Goal: Task Accomplishment & Management: Use online tool/utility

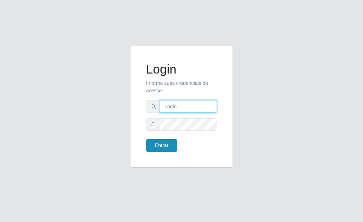
type input "[PERSON_NAME]"
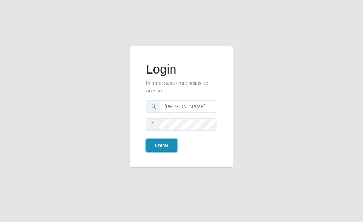
click at [164, 144] on button "Entrar" at bounding box center [161, 145] width 31 height 12
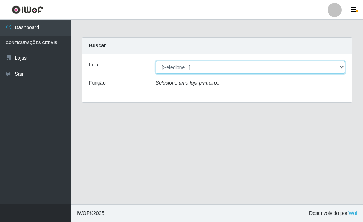
click at [178, 71] on select "[Selecione...] Bemais Supermercados - [GEOGRAPHIC_DATA]" at bounding box center [250, 67] width 189 height 12
select select "249"
click at [156, 61] on select "[Selecione...] Bemais Supermercados - [GEOGRAPHIC_DATA]" at bounding box center [250, 67] width 189 height 12
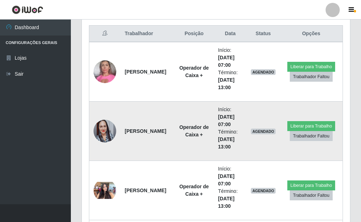
scroll to position [284, 0]
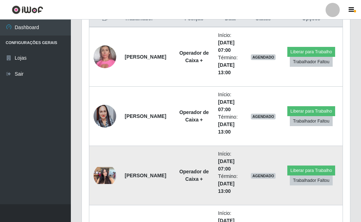
click at [105, 174] on img at bounding box center [105, 175] width 23 height 17
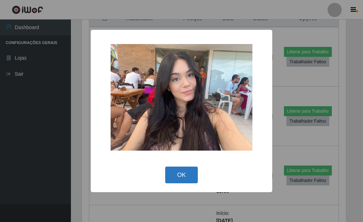
click at [187, 178] on button "OK" at bounding box center [181, 174] width 33 height 17
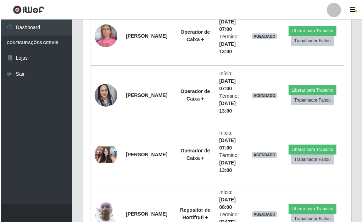
scroll to position [319, 0]
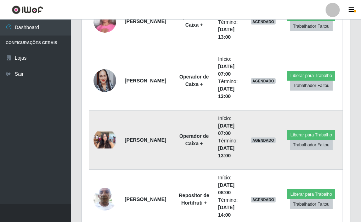
click at [108, 142] on img at bounding box center [105, 139] width 23 height 17
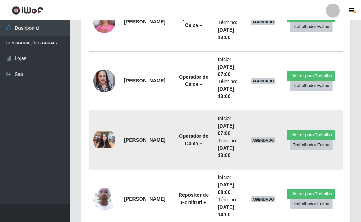
scroll to position [147, 264]
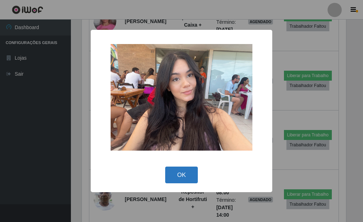
click at [196, 180] on button "OK" at bounding box center [181, 174] width 33 height 17
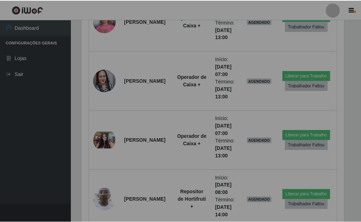
scroll to position [147, 268]
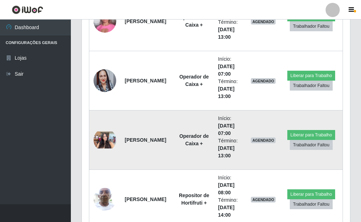
click at [106, 142] on img at bounding box center [105, 139] width 23 height 17
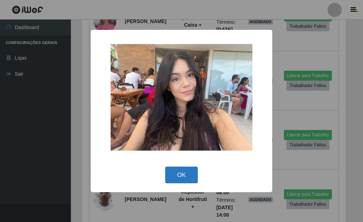
click at [191, 174] on button "OK" at bounding box center [181, 174] width 33 height 17
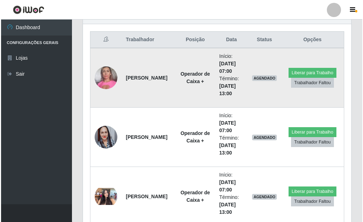
scroll to position [248, 0]
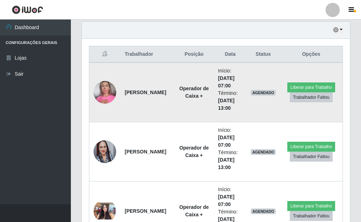
click at [107, 97] on img at bounding box center [105, 92] width 23 height 30
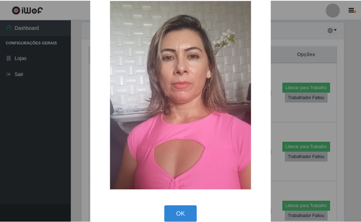
scroll to position [29, 0]
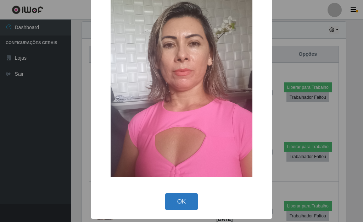
click at [183, 201] on button "OK" at bounding box center [181, 201] width 33 height 17
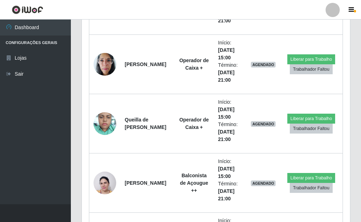
scroll to position [1738, 0]
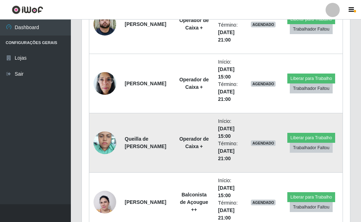
click at [112, 143] on img at bounding box center [105, 142] width 23 height 30
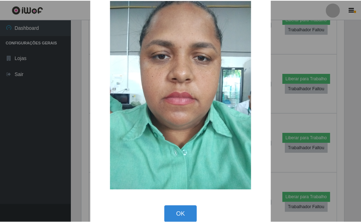
scroll to position [29, 0]
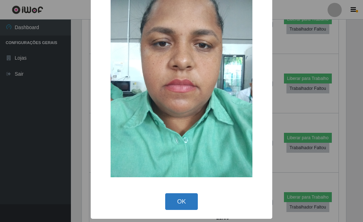
click at [189, 200] on button "OK" at bounding box center [181, 201] width 33 height 17
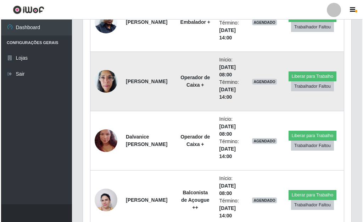
scroll to position [603, 0]
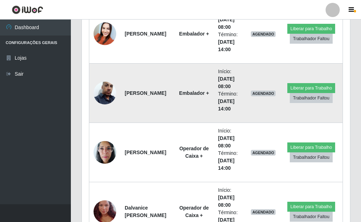
click at [102, 92] on img at bounding box center [105, 93] width 23 height 40
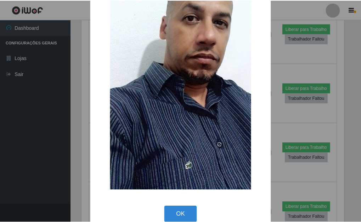
scroll to position [93, 0]
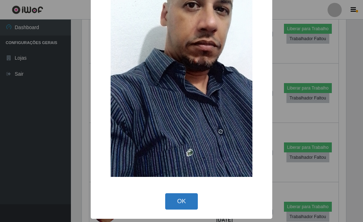
drag, startPoint x: 181, startPoint y: 205, endPoint x: 184, endPoint y: 200, distance: 6.4
click at [181, 205] on button "OK" at bounding box center [181, 201] width 33 height 17
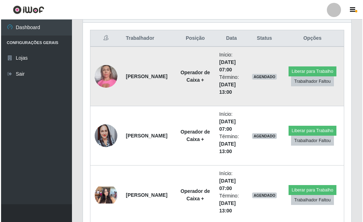
scroll to position [284, 0]
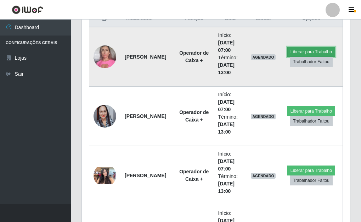
click at [309, 52] on button "Liberar para Trabalho" at bounding box center [312, 52] width 48 height 10
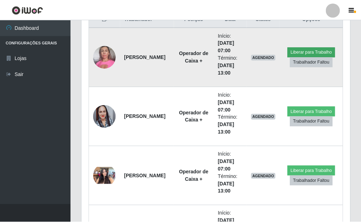
scroll to position [147, 264]
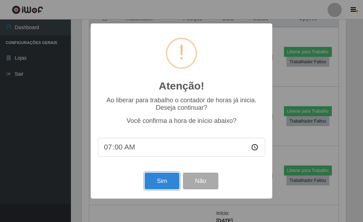
drag, startPoint x: 157, startPoint y: 182, endPoint x: 226, endPoint y: 153, distance: 75.5
click at [158, 180] on button "Sim" at bounding box center [162, 180] width 34 height 17
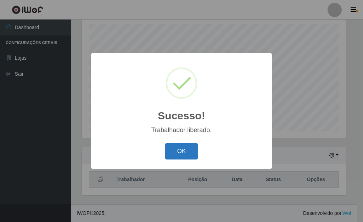
click at [192, 150] on button "OK" at bounding box center [181, 151] width 33 height 17
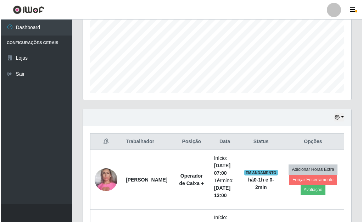
scroll to position [229, 0]
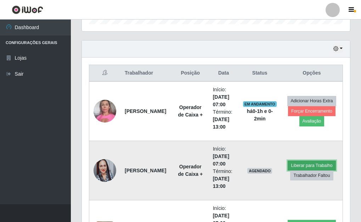
click at [320, 162] on button "Liberar para Trabalho" at bounding box center [312, 165] width 48 height 10
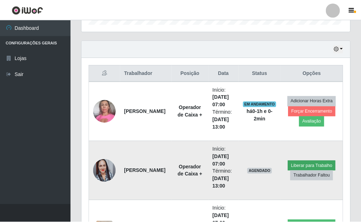
scroll to position [147, 264]
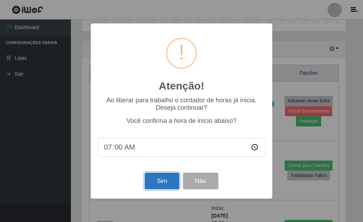
click at [157, 174] on button "Sim" at bounding box center [162, 180] width 34 height 17
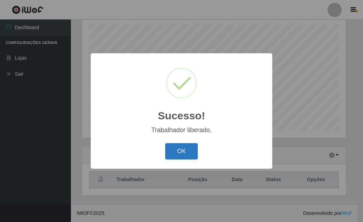
click at [187, 155] on button "OK" at bounding box center [181, 151] width 33 height 17
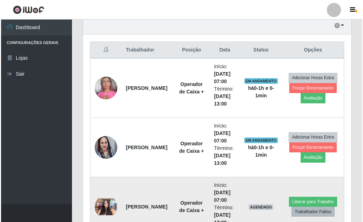
scroll to position [300, 0]
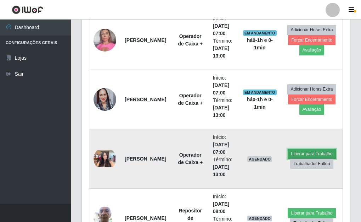
click at [311, 154] on button "Liberar para Trabalho" at bounding box center [312, 154] width 48 height 10
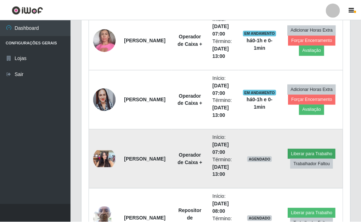
scroll to position [147, 264]
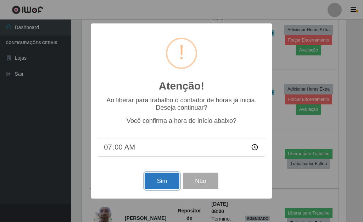
drag, startPoint x: 154, startPoint y: 181, endPoint x: 165, endPoint y: 173, distance: 12.9
click at [155, 181] on button "Sim" at bounding box center [162, 180] width 34 height 17
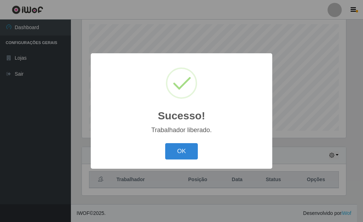
click at [189, 149] on button "OK" at bounding box center [181, 151] width 33 height 17
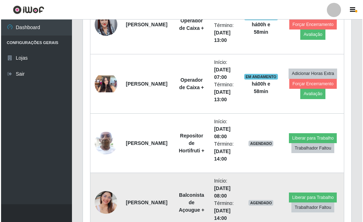
scroll to position [371, 0]
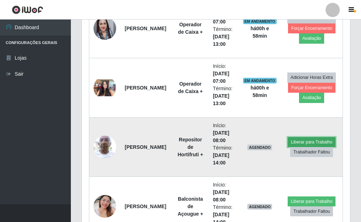
click at [298, 141] on button "Liberar para Trabalho" at bounding box center [312, 142] width 48 height 10
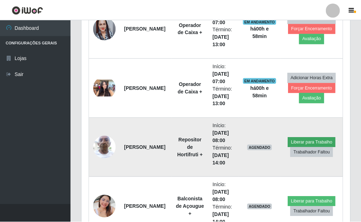
scroll to position [147, 264]
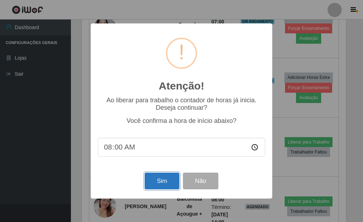
click at [166, 181] on button "Sim" at bounding box center [162, 180] width 34 height 17
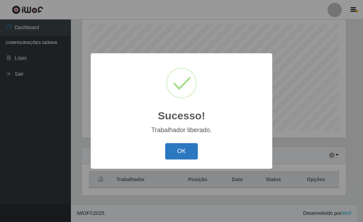
click at [176, 155] on button "OK" at bounding box center [181, 151] width 33 height 17
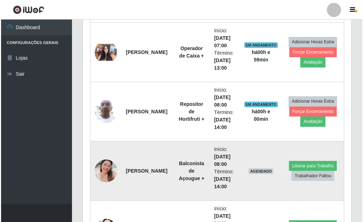
scroll to position [478, 0]
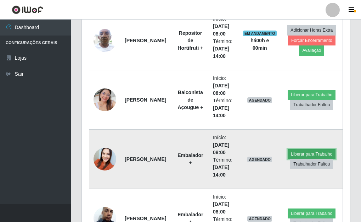
click at [303, 152] on button "Liberar para Trabalho" at bounding box center [312, 154] width 48 height 10
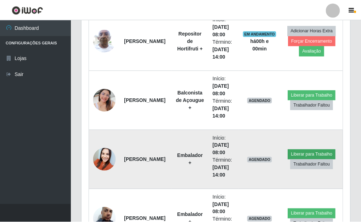
scroll to position [147, 264]
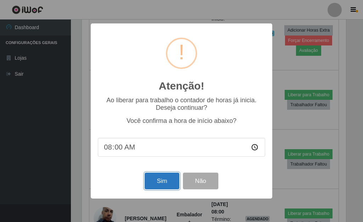
click at [153, 184] on button "Sim" at bounding box center [162, 180] width 34 height 17
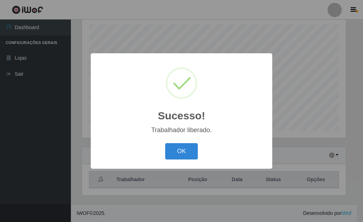
click at [183, 155] on button "OK" at bounding box center [181, 151] width 33 height 17
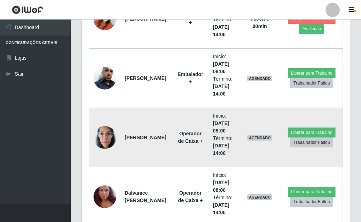
scroll to position [620, 0]
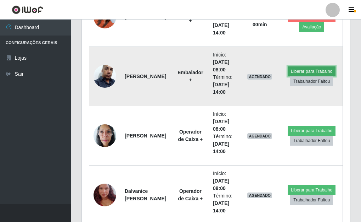
click at [302, 69] on button "Liberar para Trabalho" at bounding box center [312, 71] width 48 height 10
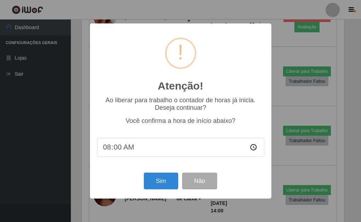
scroll to position [147, 264]
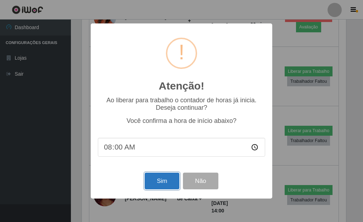
click at [162, 184] on button "Sim" at bounding box center [162, 180] width 34 height 17
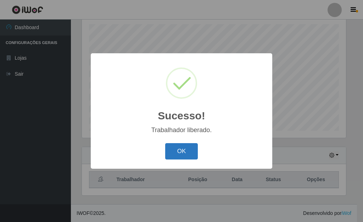
click at [181, 151] on button "OK" at bounding box center [181, 151] width 33 height 17
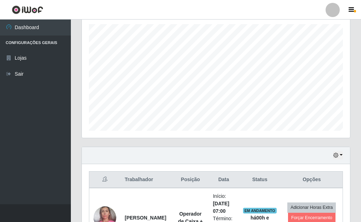
scroll to position [354515, 354394]
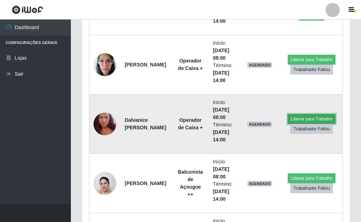
click at [295, 118] on button "Liberar para Trabalho" at bounding box center [312, 119] width 48 height 10
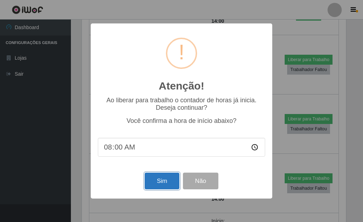
click at [156, 184] on button "Sim" at bounding box center [162, 180] width 34 height 17
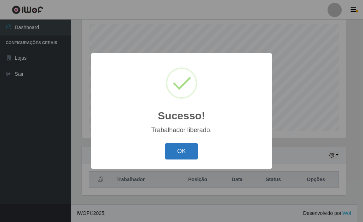
click at [181, 153] on button "OK" at bounding box center [181, 151] width 33 height 17
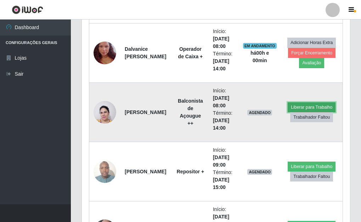
click at [318, 104] on button "Liberar para Trabalho" at bounding box center [312, 107] width 48 height 10
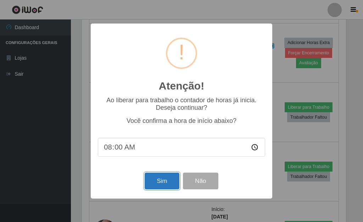
click at [158, 181] on button "Sim" at bounding box center [162, 180] width 34 height 17
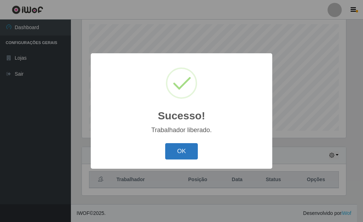
click at [171, 154] on button "OK" at bounding box center [181, 151] width 33 height 17
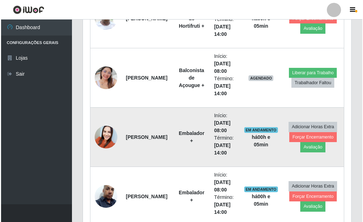
scroll to position [478, 0]
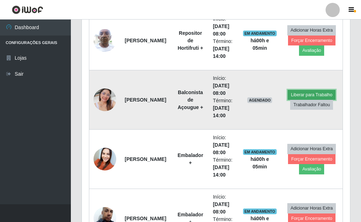
click at [303, 95] on button "Liberar para Trabalho" at bounding box center [312, 95] width 48 height 10
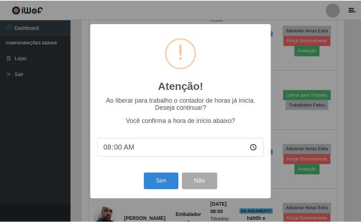
scroll to position [147, 264]
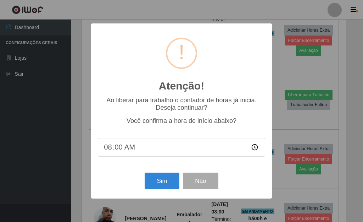
click at [287, 124] on div "Atenção! × Ao liberar para trabalho o contador de horas já inicia. Deseja conti…" at bounding box center [181, 111] width 363 height 222
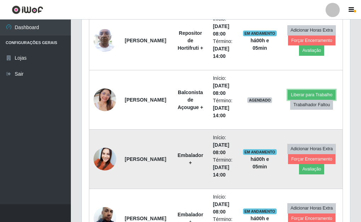
scroll to position [513, 0]
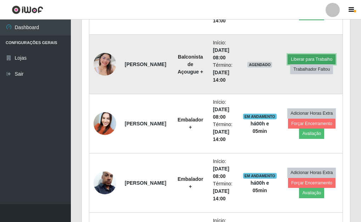
click at [300, 58] on button "Liberar para Trabalho" at bounding box center [312, 59] width 48 height 10
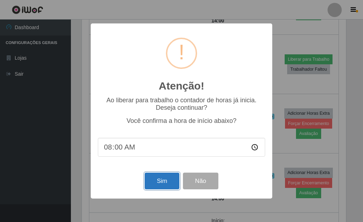
click at [153, 180] on button "Sim" at bounding box center [162, 180] width 34 height 17
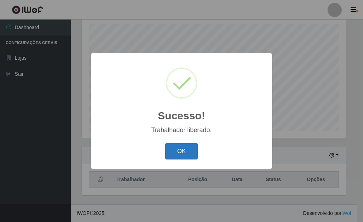
click at [178, 155] on button "OK" at bounding box center [181, 151] width 33 height 17
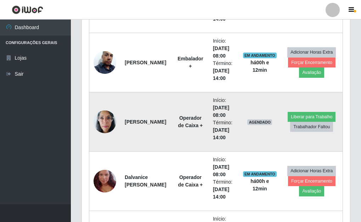
scroll to position [620, 0]
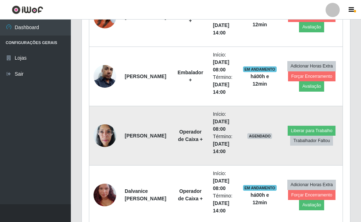
click at [108, 139] on img at bounding box center [105, 135] width 23 height 30
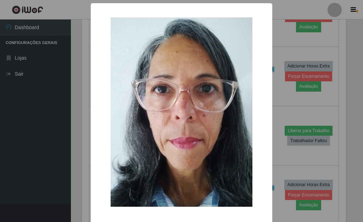
click at [279, 100] on div "× OK Cancel" at bounding box center [181, 111] width 363 height 222
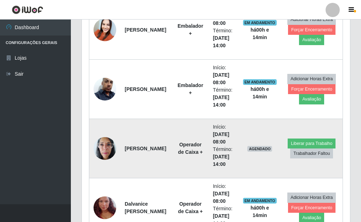
scroll to position [620, 0]
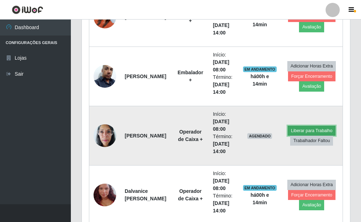
click at [304, 127] on button "Liberar para Trabalho" at bounding box center [312, 131] width 48 height 10
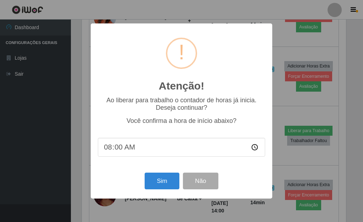
click at [120, 151] on input "08:00" at bounding box center [181, 147] width 167 height 19
type input "08:10"
click at [160, 186] on button "Sim" at bounding box center [162, 180] width 34 height 17
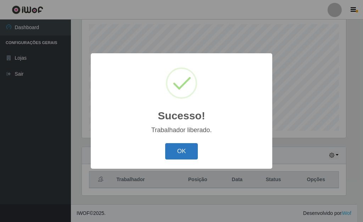
click at [187, 147] on button "OK" at bounding box center [181, 151] width 33 height 17
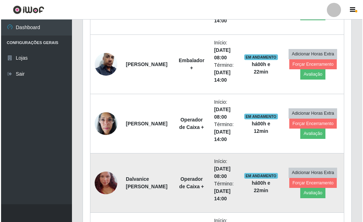
scroll to position [620, 0]
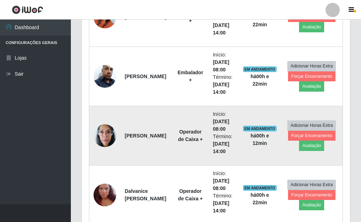
click at [107, 137] on img at bounding box center [105, 135] width 23 height 30
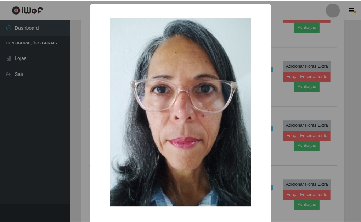
scroll to position [147, 264]
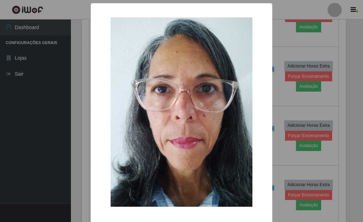
click at [279, 112] on div "× OK Cancel" at bounding box center [181, 111] width 363 height 222
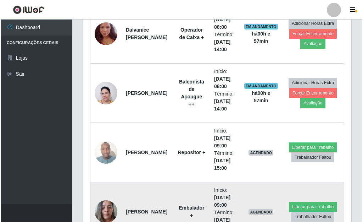
scroll to position [777, 0]
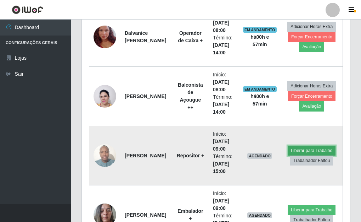
click at [311, 150] on button "Liberar para Trabalho" at bounding box center [312, 150] width 48 height 10
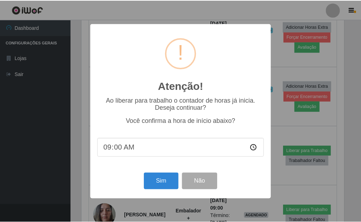
scroll to position [147, 264]
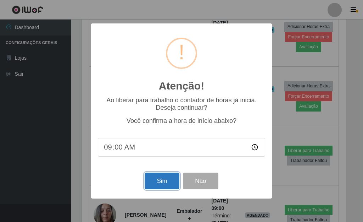
click at [158, 182] on button "Sim" at bounding box center [162, 180] width 34 height 17
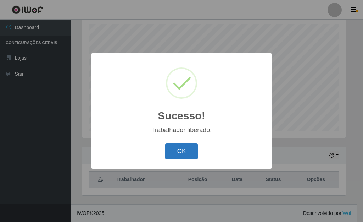
click at [188, 152] on button "OK" at bounding box center [181, 151] width 33 height 17
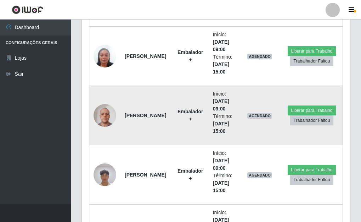
scroll to position [1010, 0]
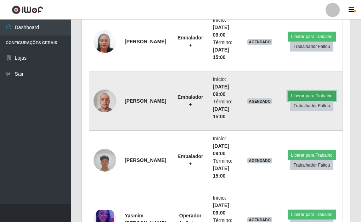
click at [297, 95] on button "Liberar para Trabalho" at bounding box center [312, 96] width 48 height 10
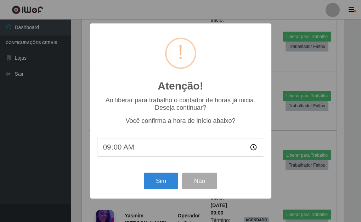
scroll to position [147, 264]
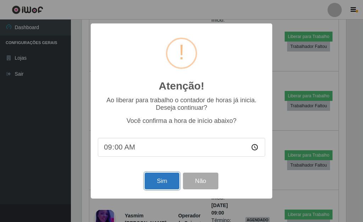
click at [153, 179] on button "Sim" at bounding box center [162, 180] width 34 height 17
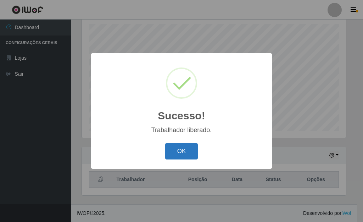
click at [176, 154] on button "OK" at bounding box center [181, 151] width 33 height 17
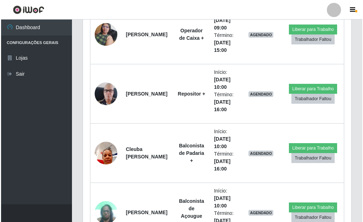
scroll to position [1223, 0]
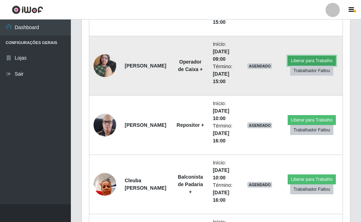
click at [307, 59] on button "Liberar para Trabalho" at bounding box center [312, 61] width 48 height 10
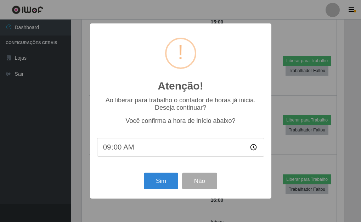
scroll to position [147, 264]
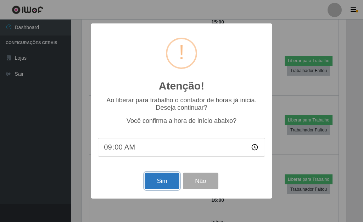
click at [159, 178] on button "Sim" at bounding box center [162, 180] width 34 height 17
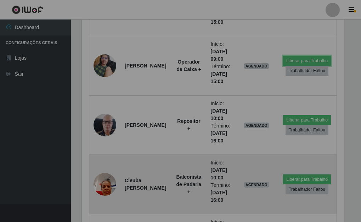
scroll to position [147, 268]
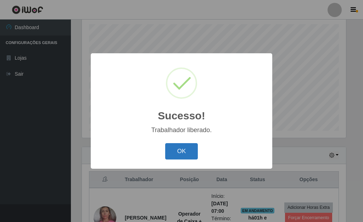
click at [186, 151] on button "OK" at bounding box center [181, 151] width 33 height 17
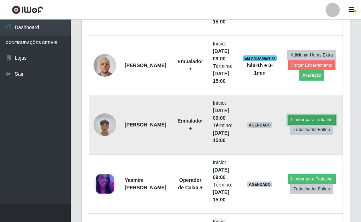
click at [300, 117] on button "Liberar para Trabalho" at bounding box center [312, 120] width 48 height 10
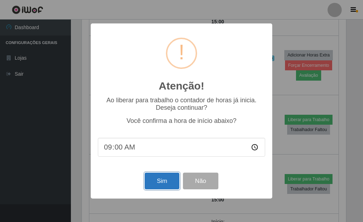
click at [148, 186] on button "Sim" at bounding box center [162, 180] width 34 height 17
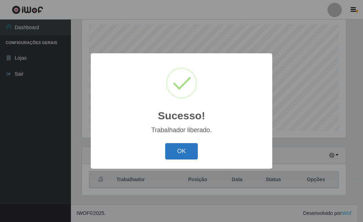
click at [178, 155] on button "OK" at bounding box center [181, 151] width 33 height 17
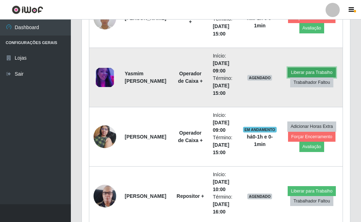
click at [306, 70] on button "Liberar para Trabalho" at bounding box center [312, 72] width 48 height 10
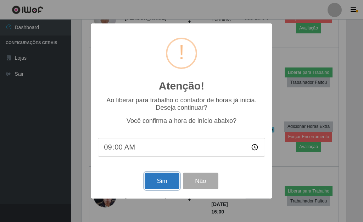
click at [164, 187] on button "Sim" at bounding box center [162, 180] width 34 height 17
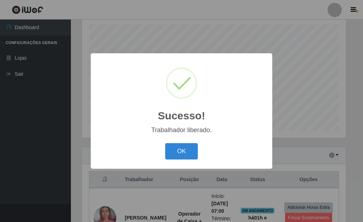
drag, startPoint x: 176, startPoint y: 150, endPoint x: 168, endPoint y: 158, distance: 11.3
click at [176, 154] on button "OK" at bounding box center [181, 151] width 33 height 17
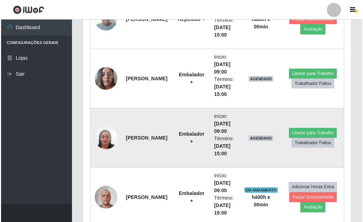
scroll to position [903, 0]
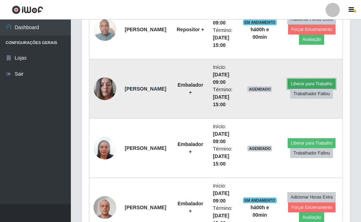
click at [302, 82] on button "Liberar para Trabalho" at bounding box center [312, 84] width 48 height 10
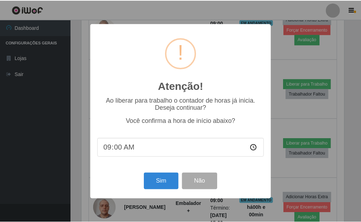
scroll to position [147, 264]
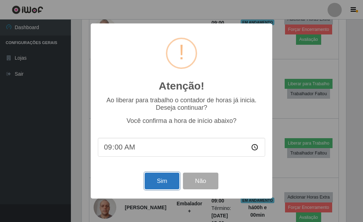
click at [164, 185] on button "Sim" at bounding box center [162, 180] width 34 height 17
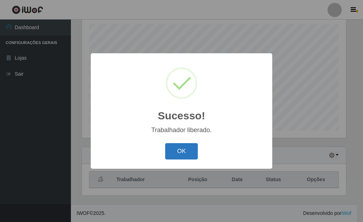
click at [195, 153] on button "OK" at bounding box center [181, 151] width 33 height 17
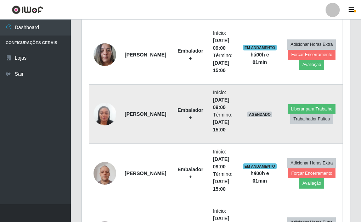
scroll to position [939, 0]
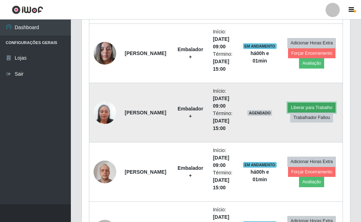
click at [297, 106] on button "Liberar para Trabalho" at bounding box center [312, 107] width 48 height 10
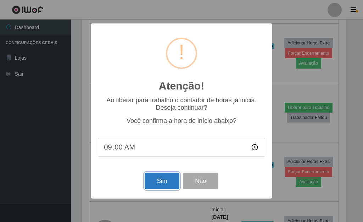
click at [163, 182] on button "Sim" at bounding box center [162, 180] width 34 height 17
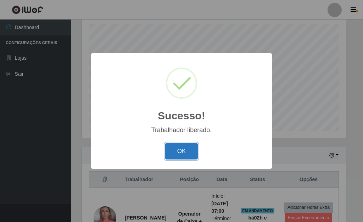
click at [190, 145] on button "OK" at bounding box center [181, 151] width 33 height 17
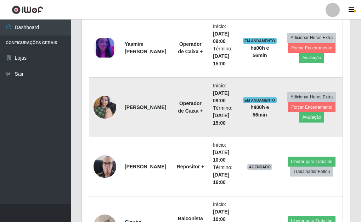
scroll to position [1168, 0]
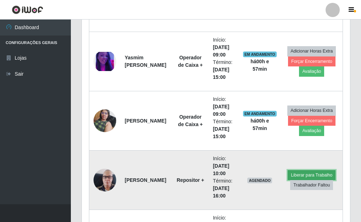
click at [294, 175] on button "Liberar para Trabalho" at bounding box center [312, 175] width 48 height 10
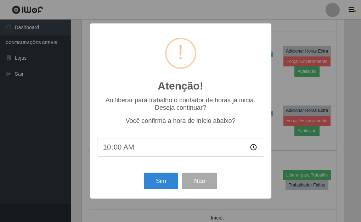
scroll to position [147, 264]
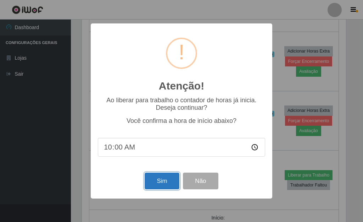
click at [153, 180] on button "Sim" at bounding box center [162, 180] width 34 height 17
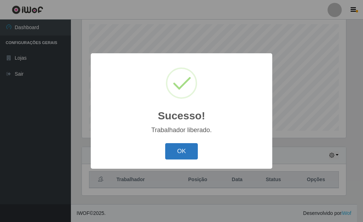
click at [178, 153] on button "OK" at bounding box center [181, 151] width 33 height 17
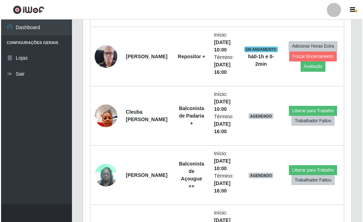
scroll to position [1293, 0]
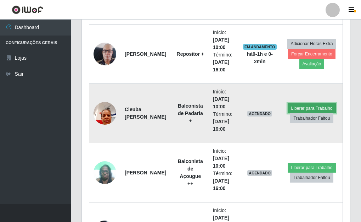
click at [314, 107] on button "Liberar para Trabalho" at bounding box center [312, 108] width 48 height 10
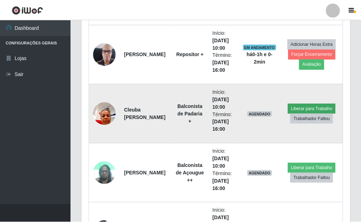
scroll to position [147, 264]
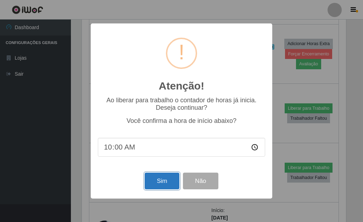
click at [169, 181] on button "Sim" at bounding box center [162, 180] width 34 height 17
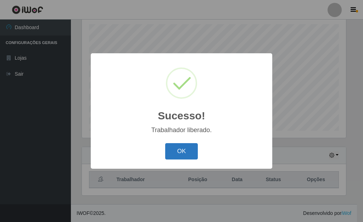
click at [183, 153] on button "OK" at bounding box center [181, 151] width 33 height 17
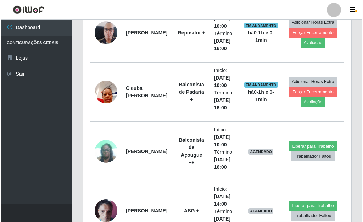
scroll to position [1293, 0]
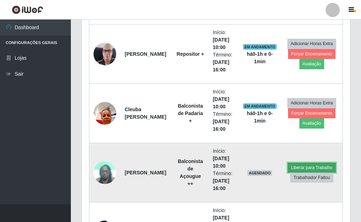
click at [300, 166] on button "Liberar para Trabalho" at bounding box center [312, 167] width 48 height 10
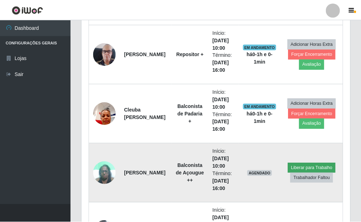
scroll to position [147, 264]
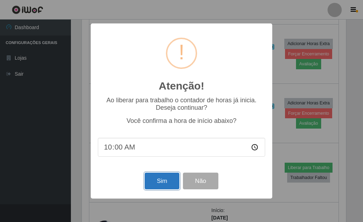
click at [163, 184] on button "Sim" at bounding box center [162, 180] width 34 height 17
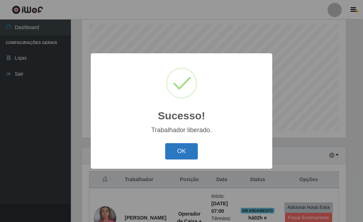
click at [182, 154] on button "OK" at bounding box center [181, 151] width 33 height 17
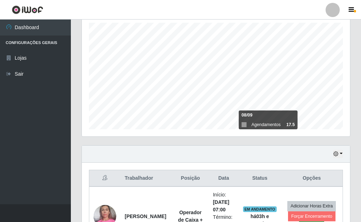
scroll to position [123, 0]
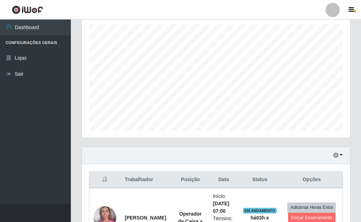
click at [343, 156] on div "Hoje 1 dia 3 dias 1 Semana Não encerrados" at bounding box center [216, 155] width 268 height 17
click at [338, 157] on icon "button" at bounding box center [336, 155] width 5 height 5
click at [56, 146] on ul "Dashboard Configurações Gerais Lojas Sair" at bounding box center [35, 112] width 71 height 184
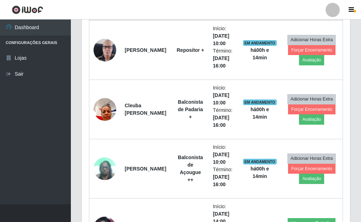
scroll to position [1293, 0]
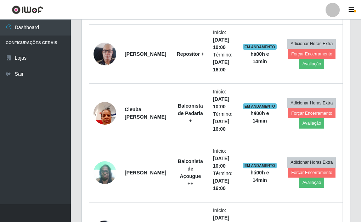
click at [128, 6] on header "Perfil Alterar Senha Sair" at bounding box center [180, 10] width 361 height 20
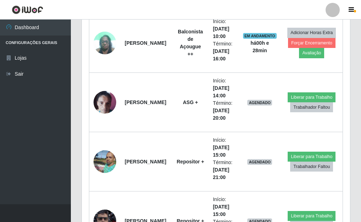
scroll to position [1416, 0]
